Goal: Information Seeking & Learning: Check status

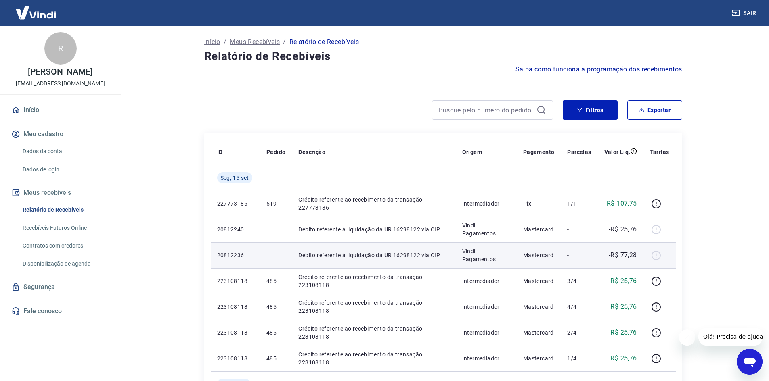
scroll to position [40, 0]
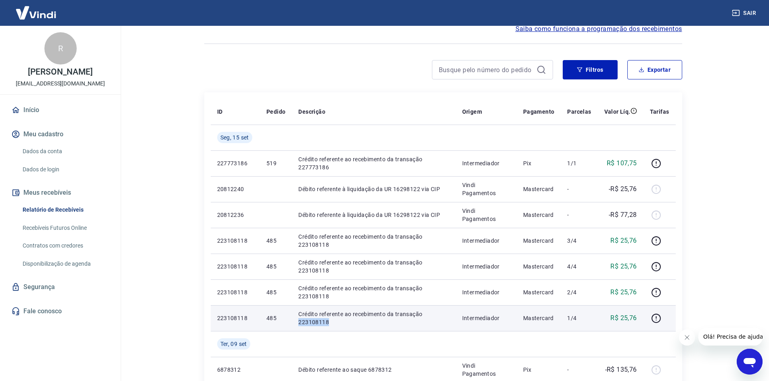
drag, startPoint x: 298, startPoint y: 323, endPoint x: 353, endPoint y: 322, distance: 54.5
click at [353, 322] on p "Crédito referente ao recebimento da transação 223108118" at bounding box center [373, 318] width 151 height 16
copy p "223108118"
